Goal: Task Accomplishment & Management: Use online tool/utility

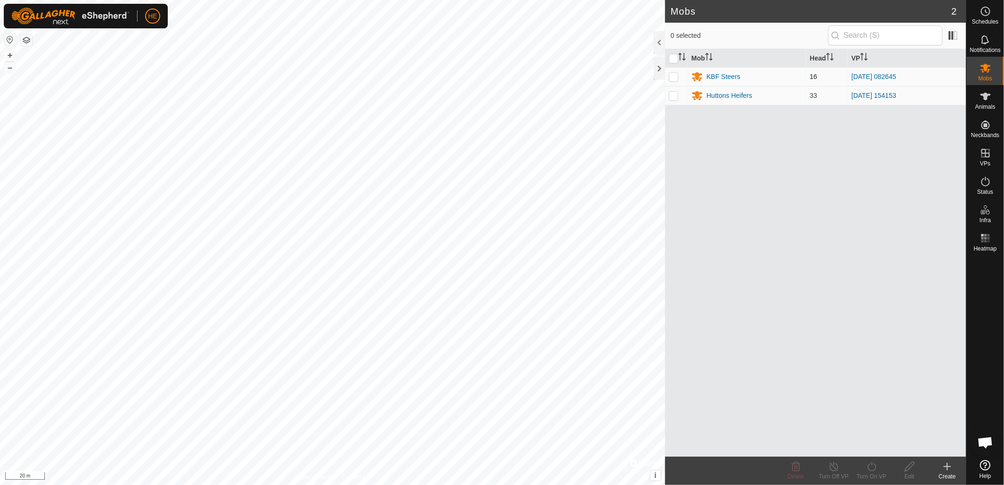
click at [679, 76] on td at bounding box center [676, 76] width 23 height 19
checkbox input "true"
click at [985, 19] on span "Schedules" at bounding box center [985, 22] width 26 height 6
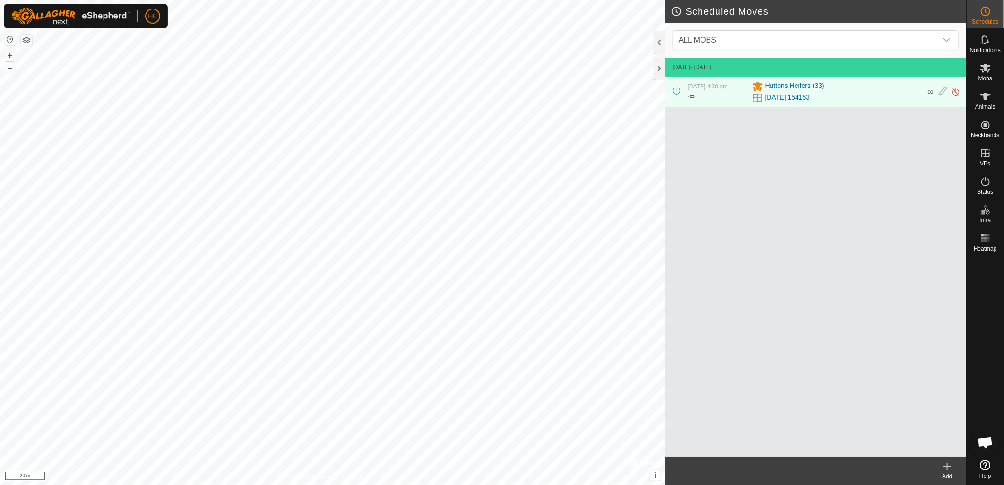
click at [948, 469] on icon at bounding box center [946, 466] width 11 height 11
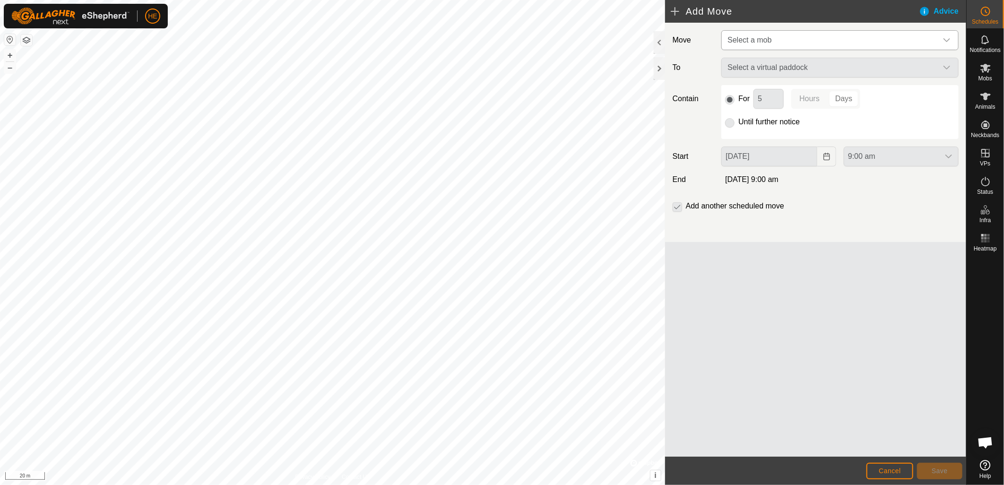
click at [777, 39] on span "Select a mob" at bounding box center [831, 40] width 214 height 19
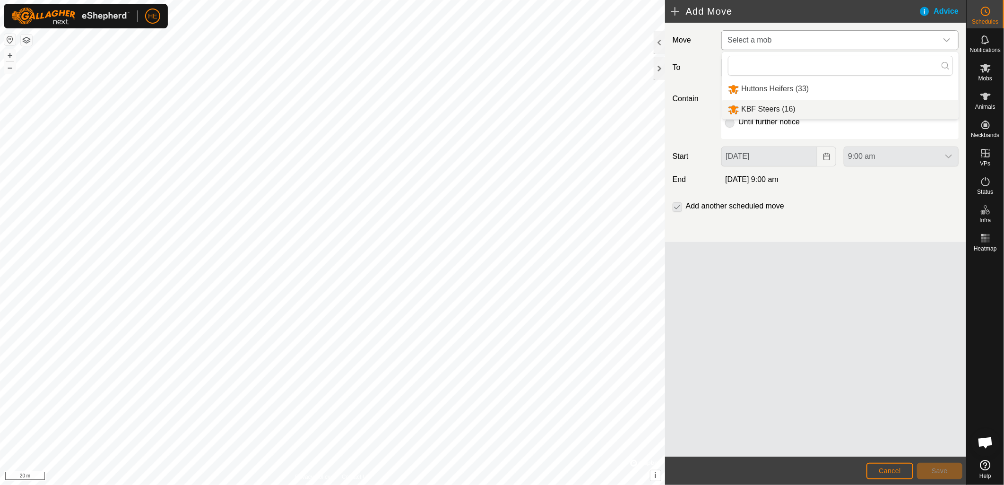
click at [787, 104] on li "KBF Steers (16)" at bounding box center [840, 109] width 236 height 19
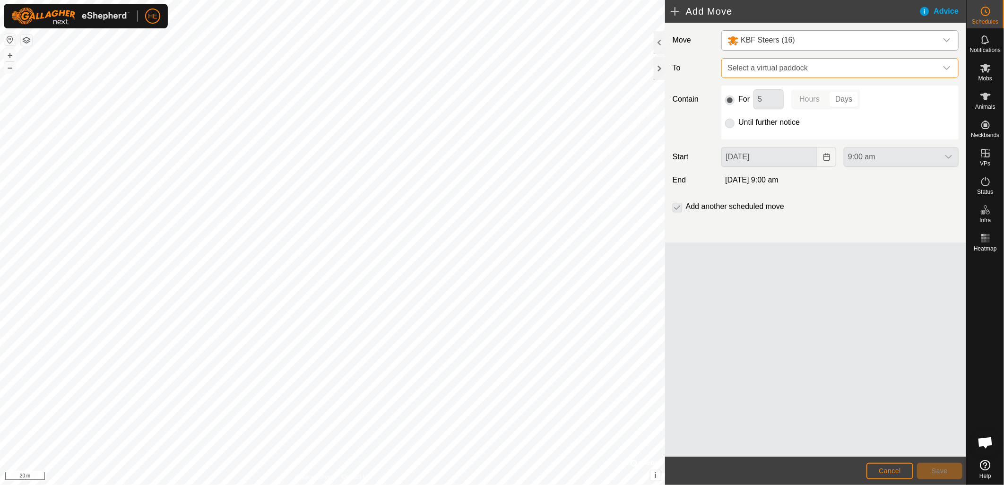
click at [785, 69] on span "Select a virtual paddock" at bounding box center [831, 68] width 214 height 19
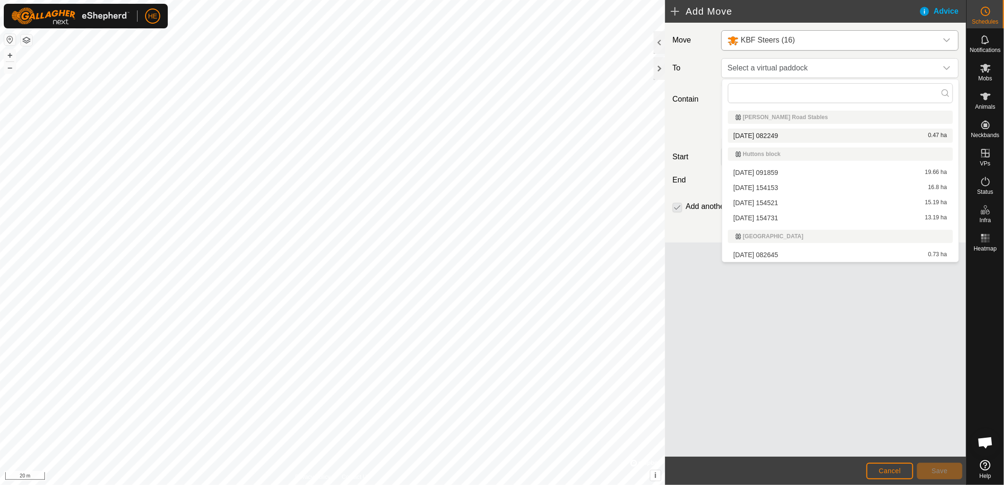
click at [759, 133] on li "[DATE] 082249 0.47 ha" at bounding box center [840, 136] width 225 height 14
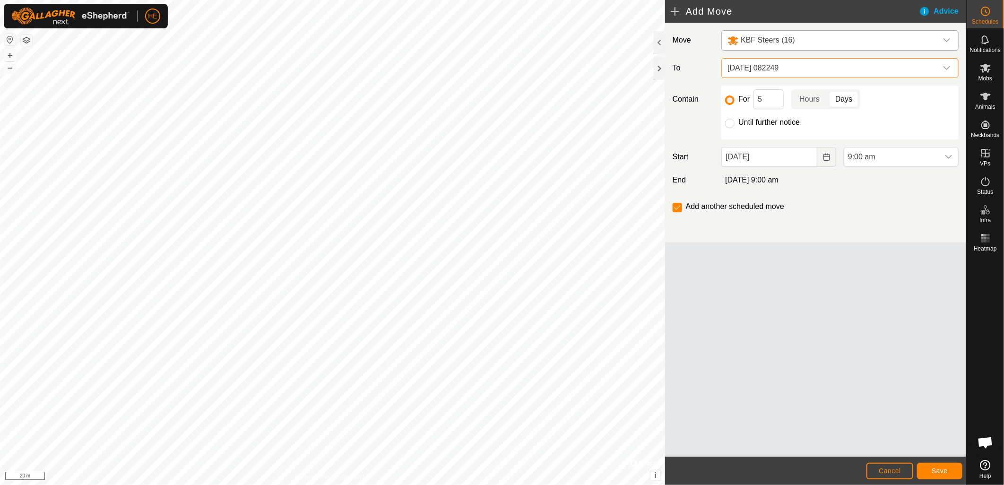
click at [716, 125] on div "Contain For 5 Hours Days Until further notice" at bounding box center [815, 113] width 293 height 54
click at [731, 124] on input "Until further notice" at bounding box center [729, 123] width 9 height 9
radio input "true"
checkbox input "false"
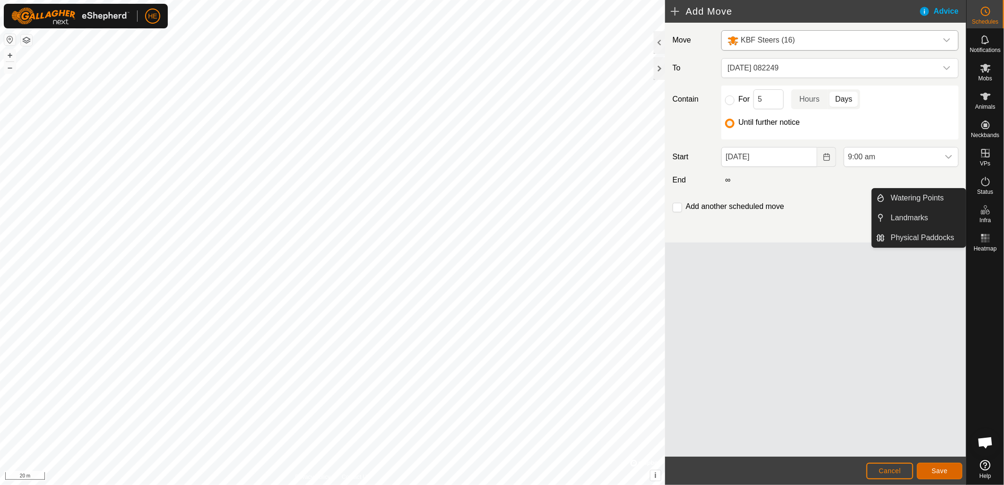
click at [939, 468] on span "Save" at bounding box center [940, 471] width 16 height 8
